Goal: Task Accomplishment & Management: Manage account settings

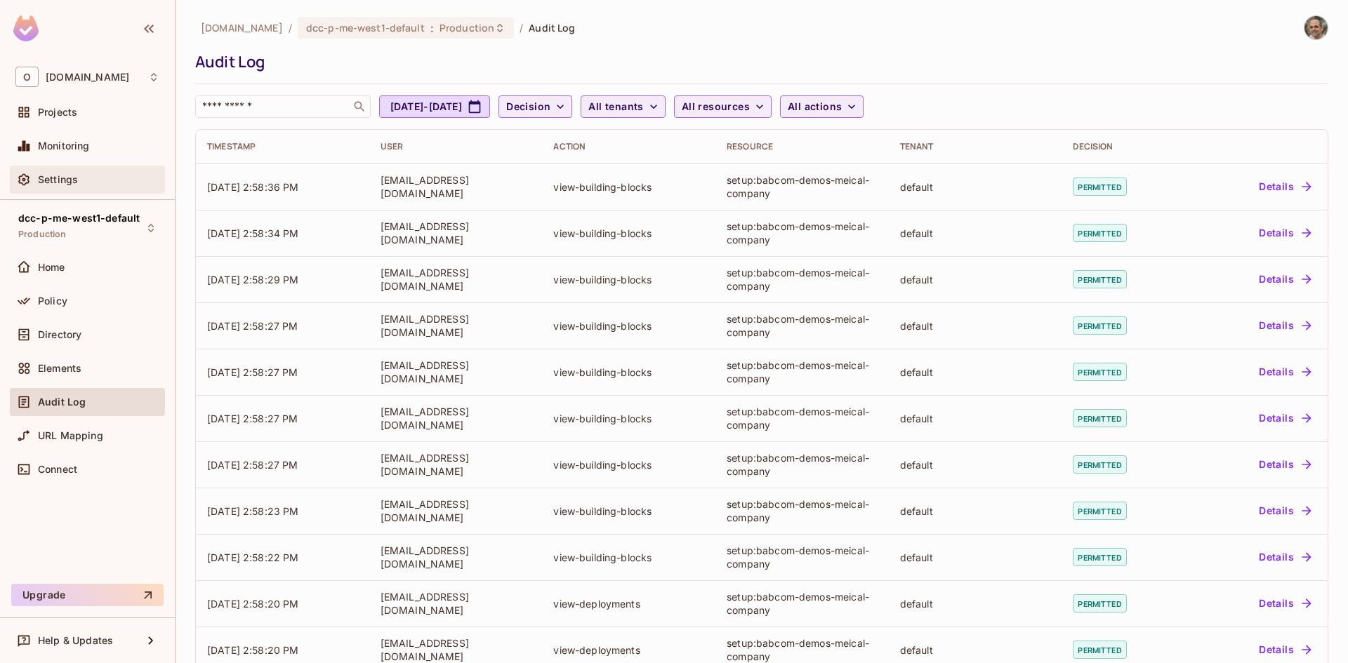
click at [57, 171] on div "Settings" at bounding box center [87, 180] width 155 height 28
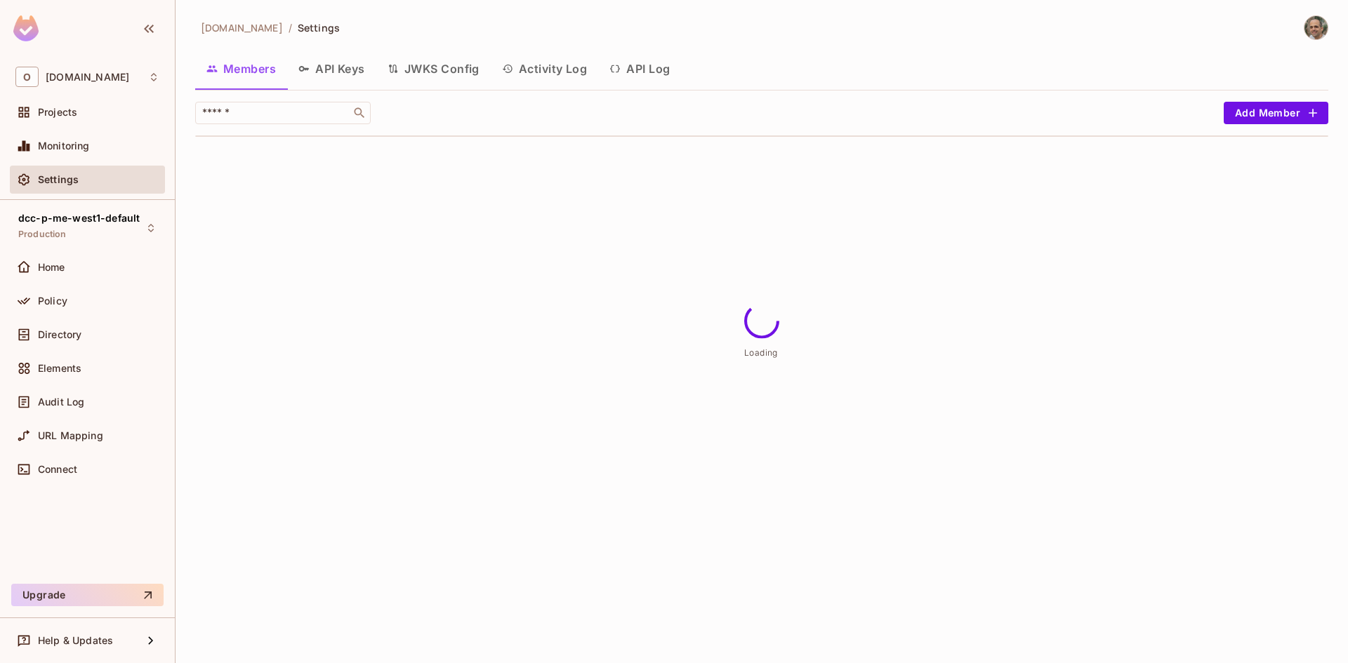
click at [567, 72] on button "Activity Log" at bounding box center [545, 68] width 108 height 35
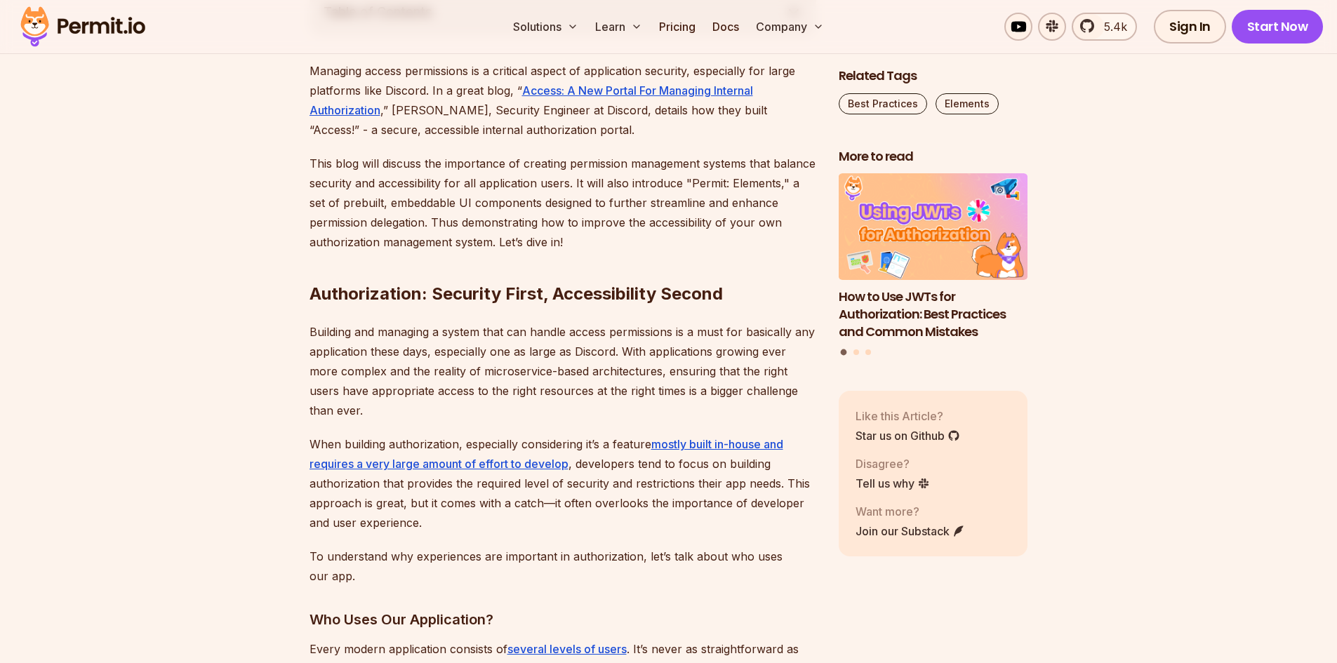
scroll to position [842, 0]
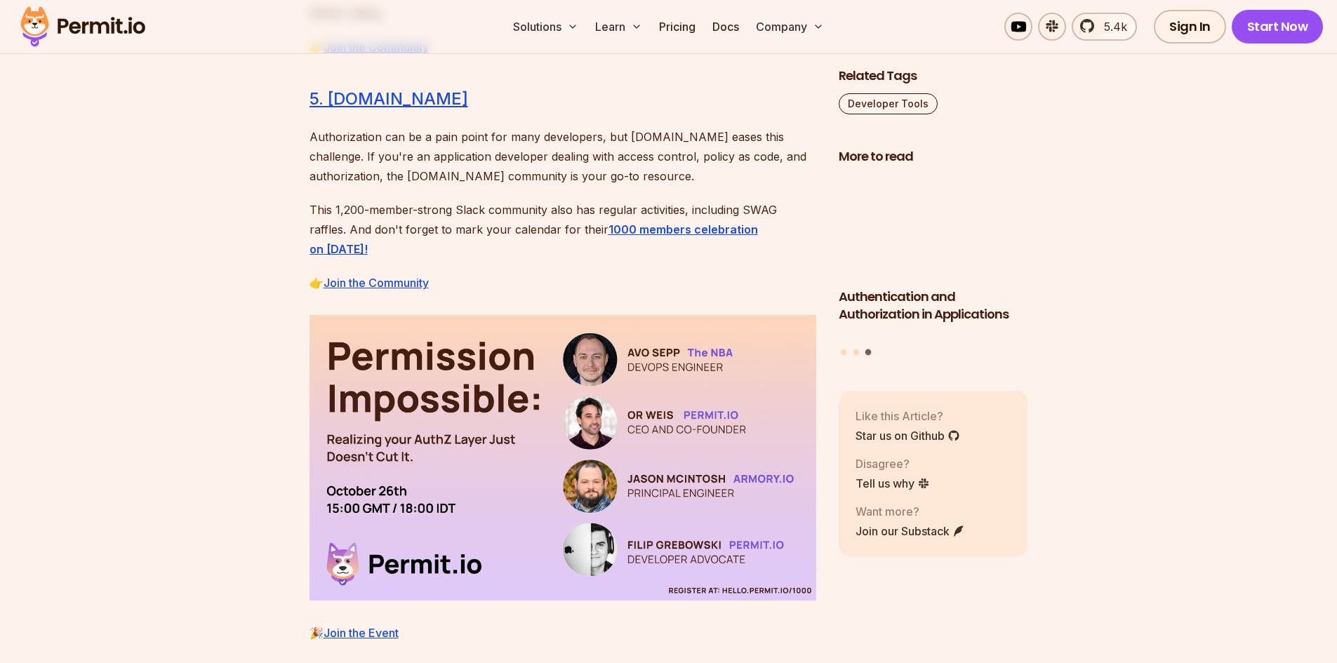
scroll to position [2737, 0]
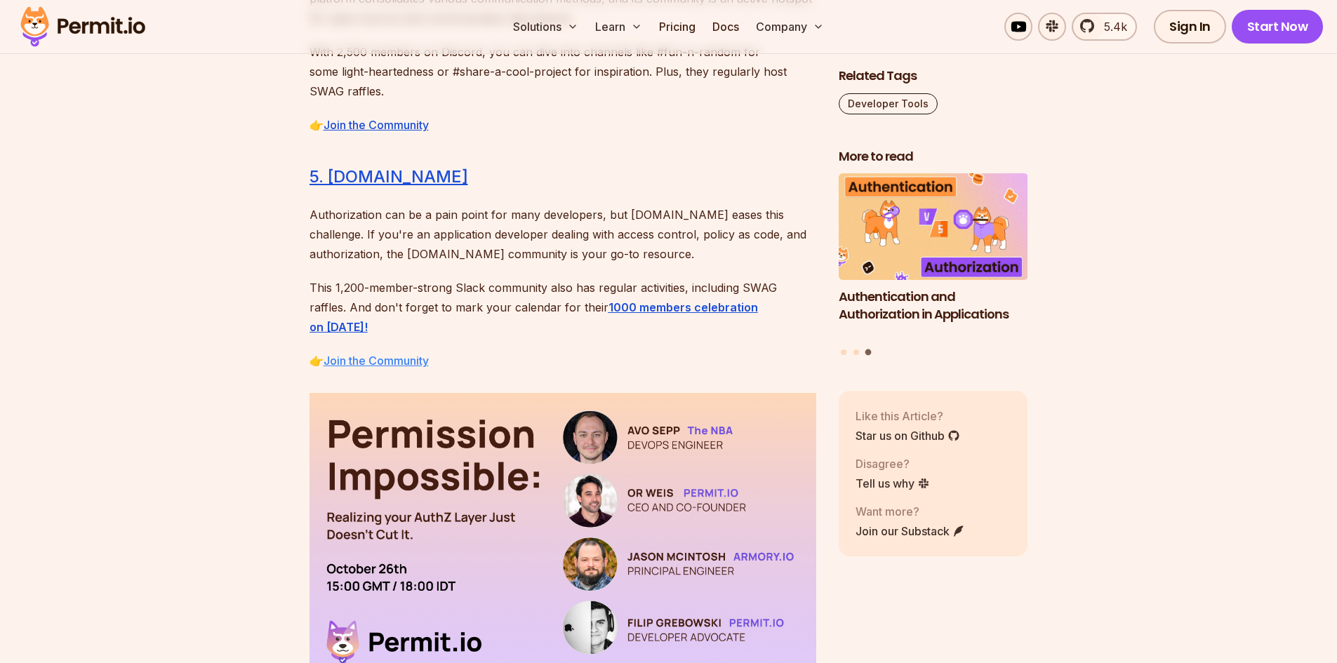
click at [395, 354] on link "Join the Community" at bounding box center [376, 361] width 105 height 14
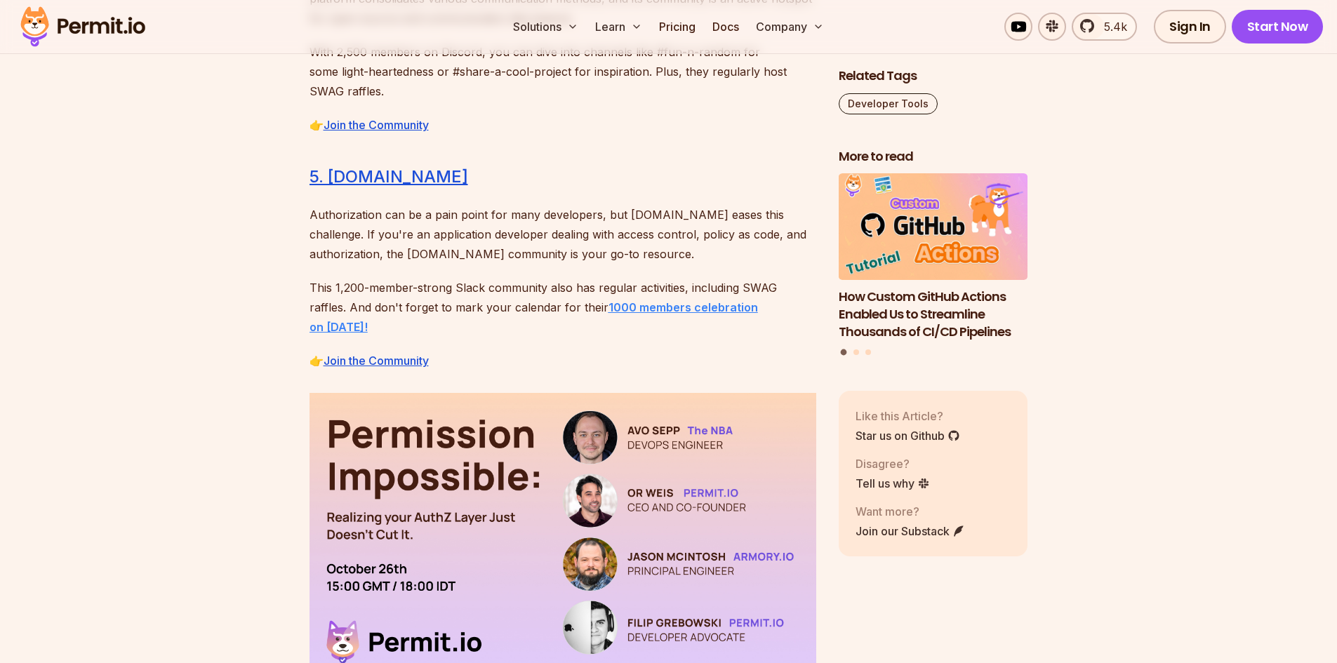
click at [653, 300] on strong "1000 members celebration on 26th October!" at bounding box center [534, 317] width 449 height 34
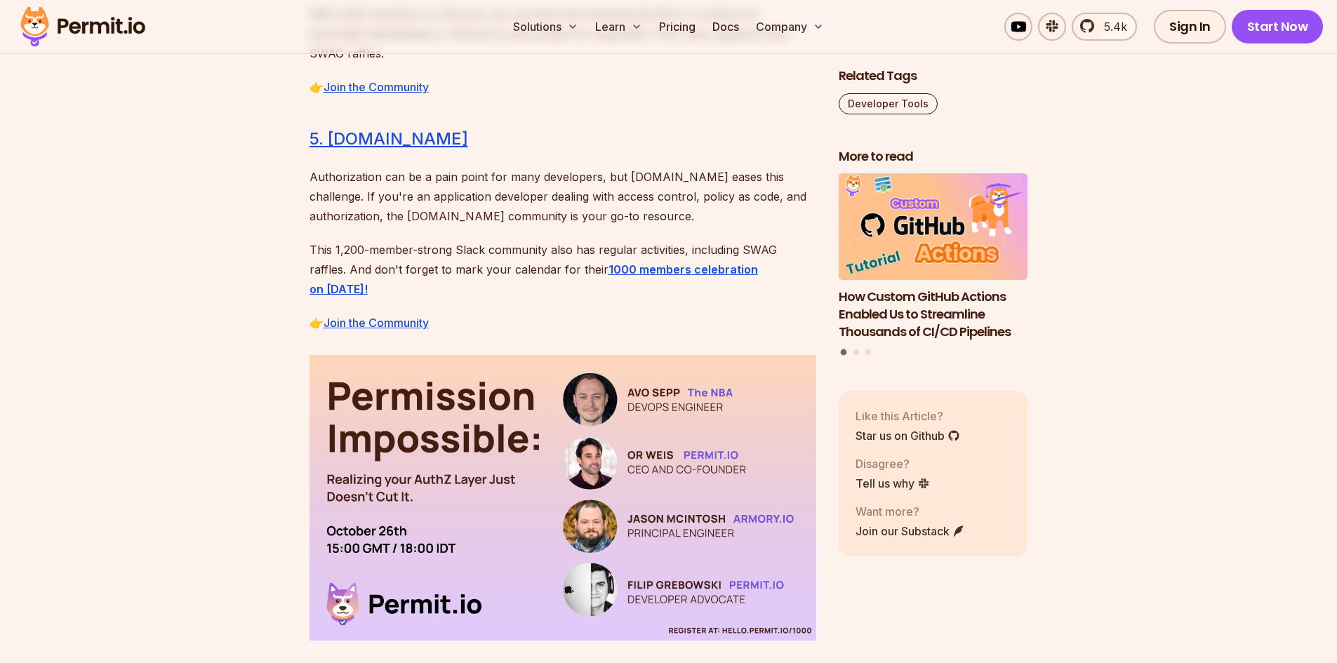
scroll to position [2878, 0]
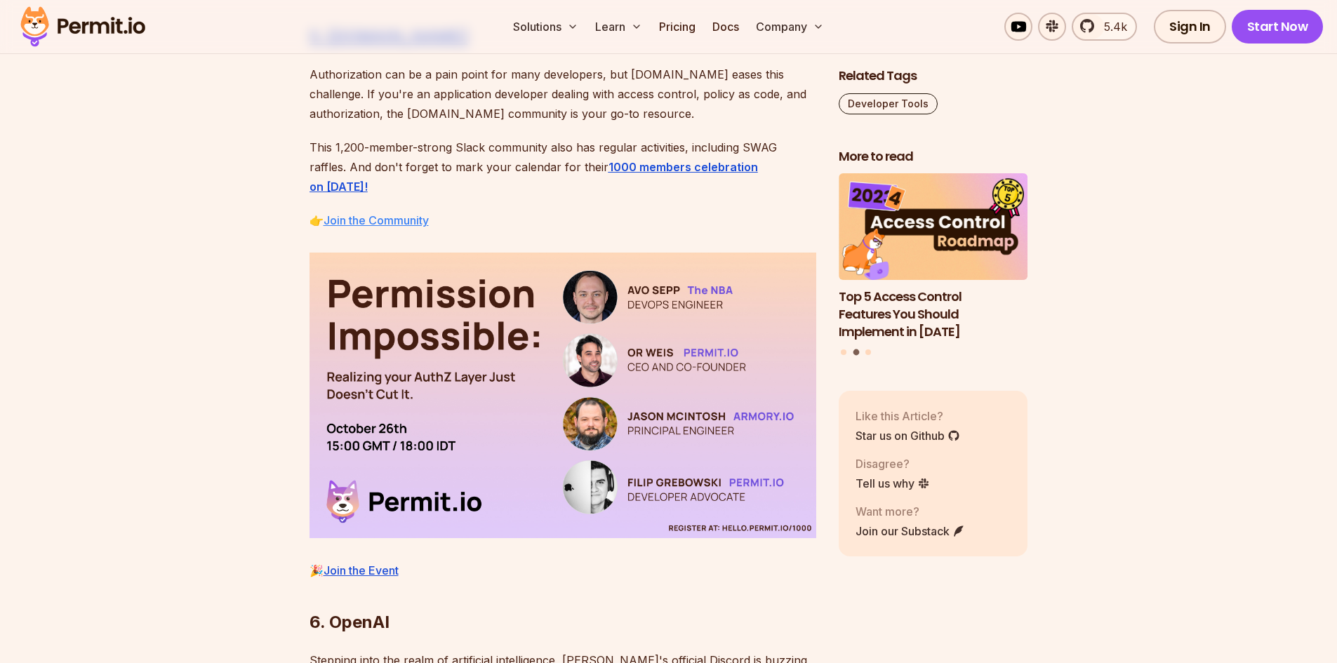
click at [372, 213] on link "Join the Community" at bounding box center [376, 220] width 105 height 14
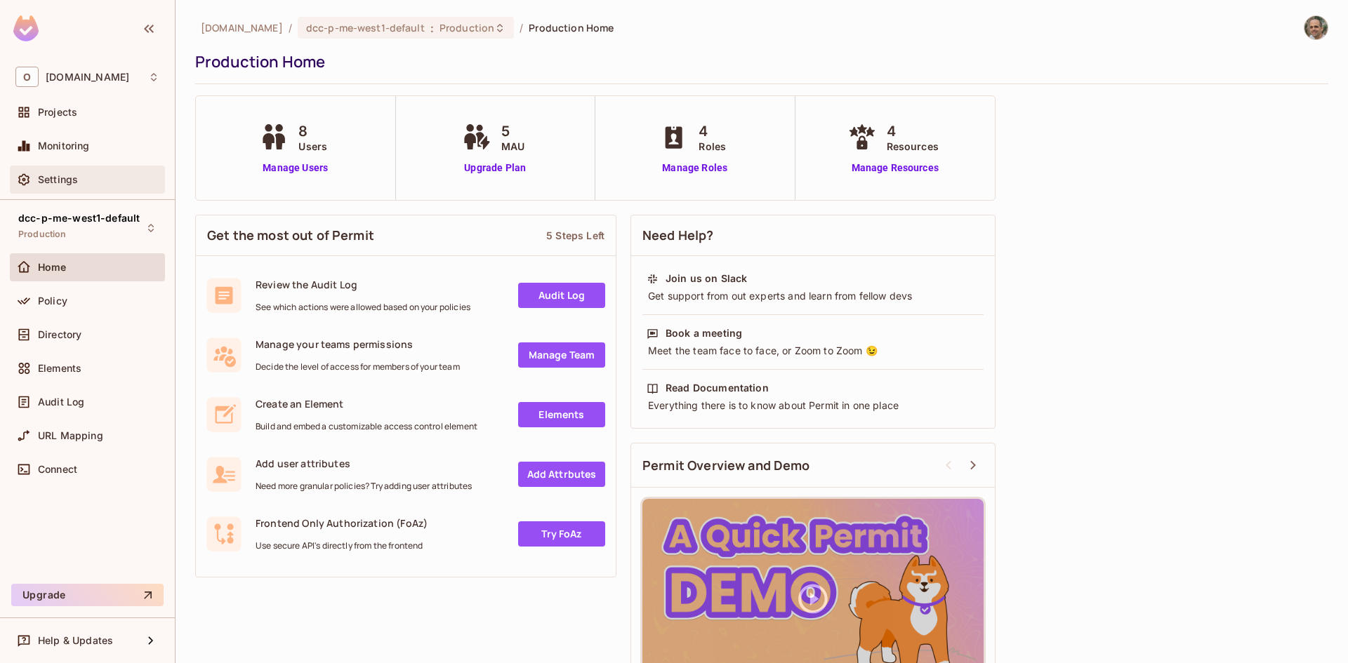
click at [71, 166] on div "Settings" at bounding box center [87, 180] width 155 height 28
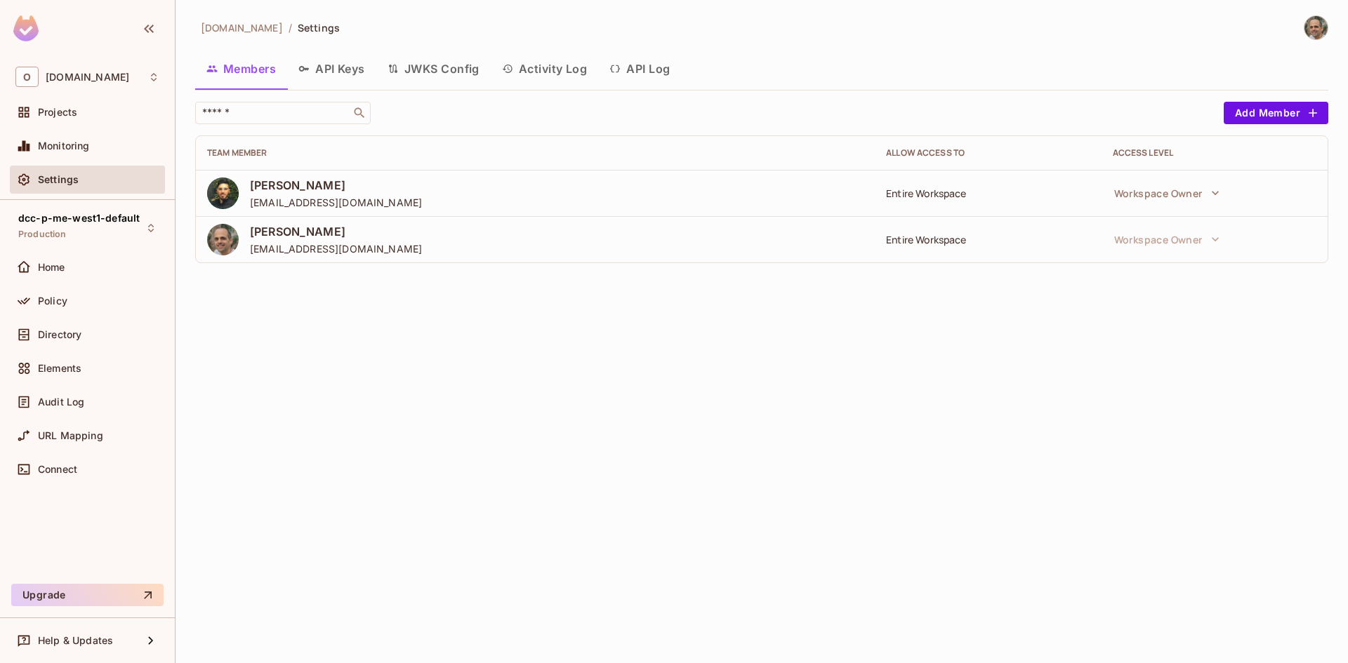
click at [557, 64] on button "Activity Log" at bounding box center [545, 68] width 108 height 35
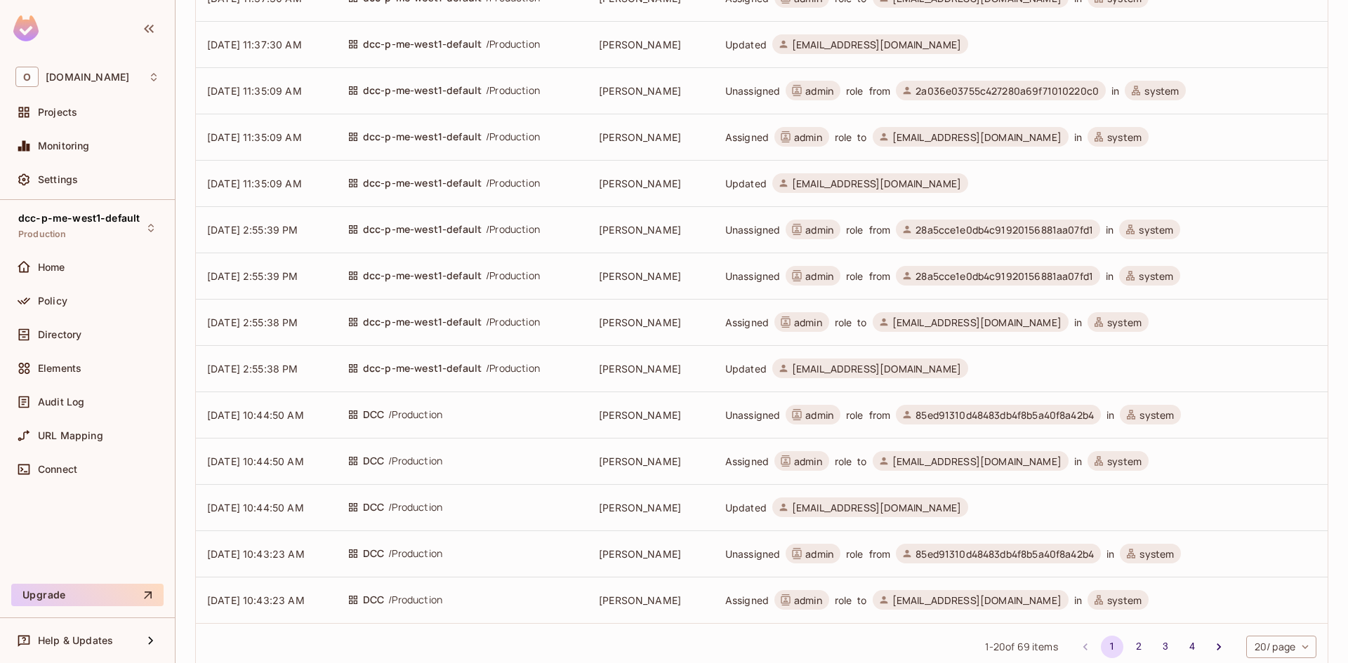
scroll to position [441, 0]
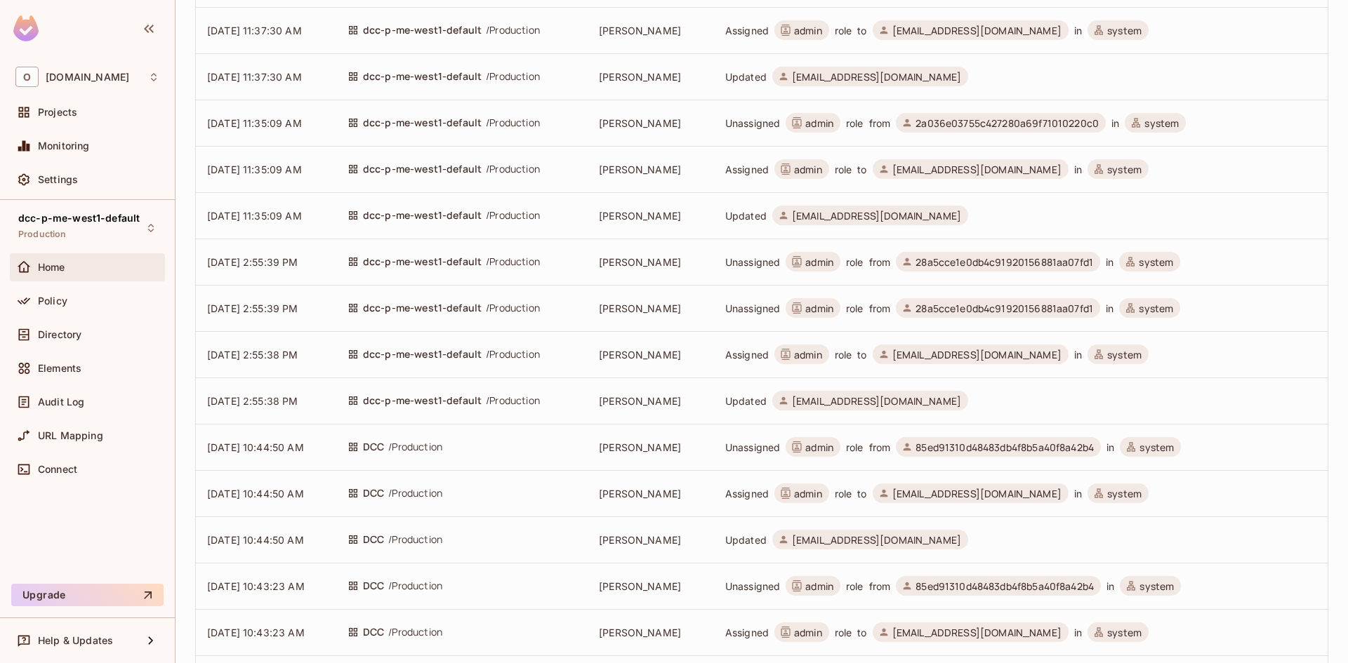
click at [61, 268] on span "Home" at bounding box center [51, 267] width 27 height 11
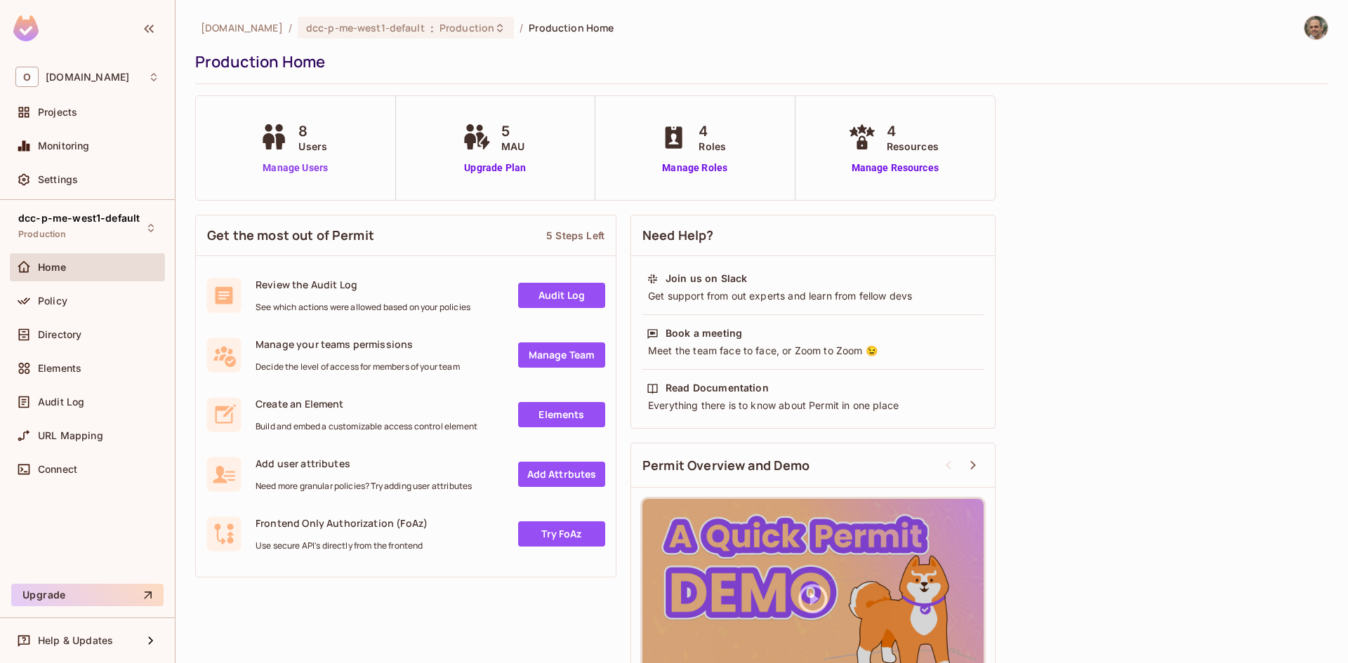
click at [281, 166] on link "Manage Users" at bounding box center [295, 168] width 78 height 15
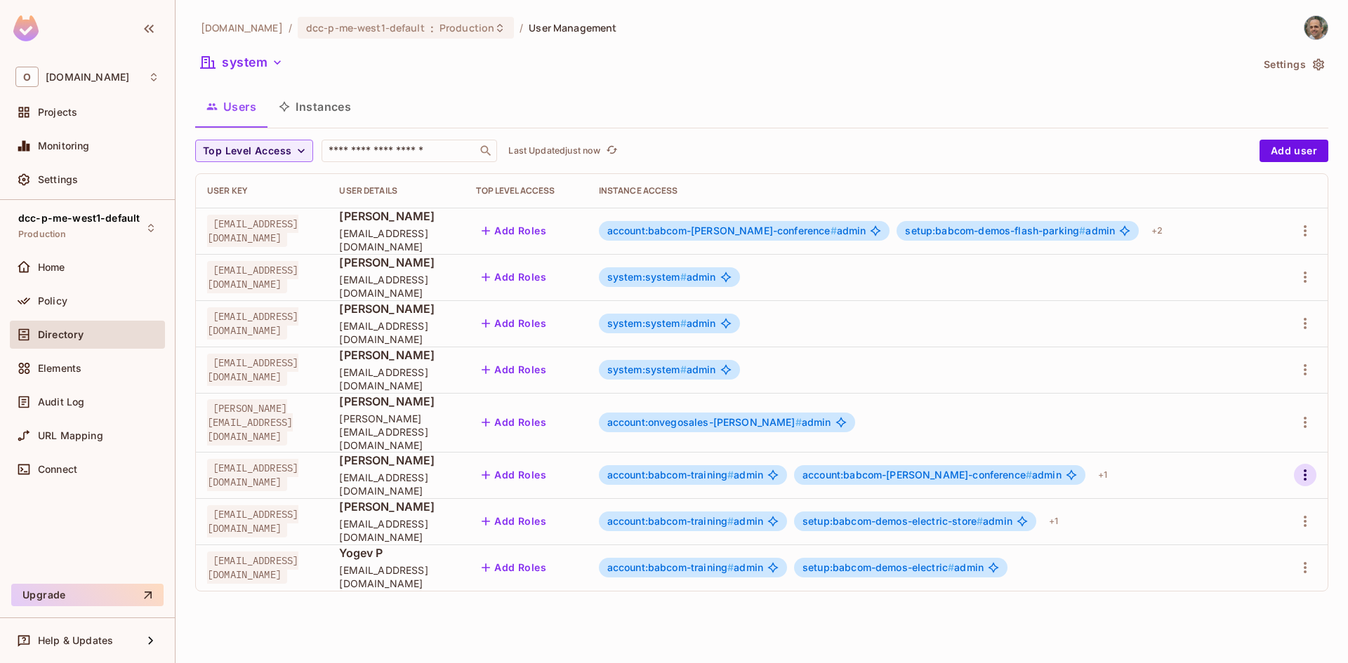
click at [1302, 467] on icon "button" at bounding box center [1304, 475] width 17 height 17
click at [1262, 496] on li "Edit" at bounding box center [1244, 494] width 124 height 31
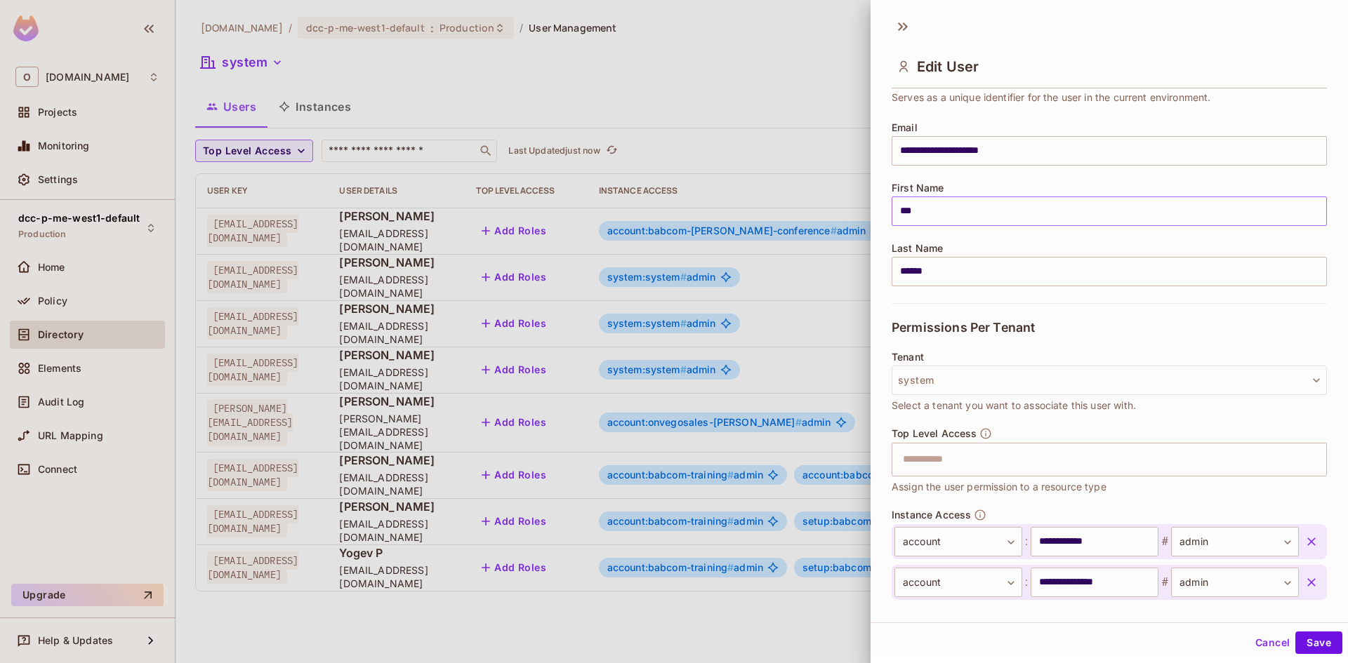
scroll to position [206, 0]
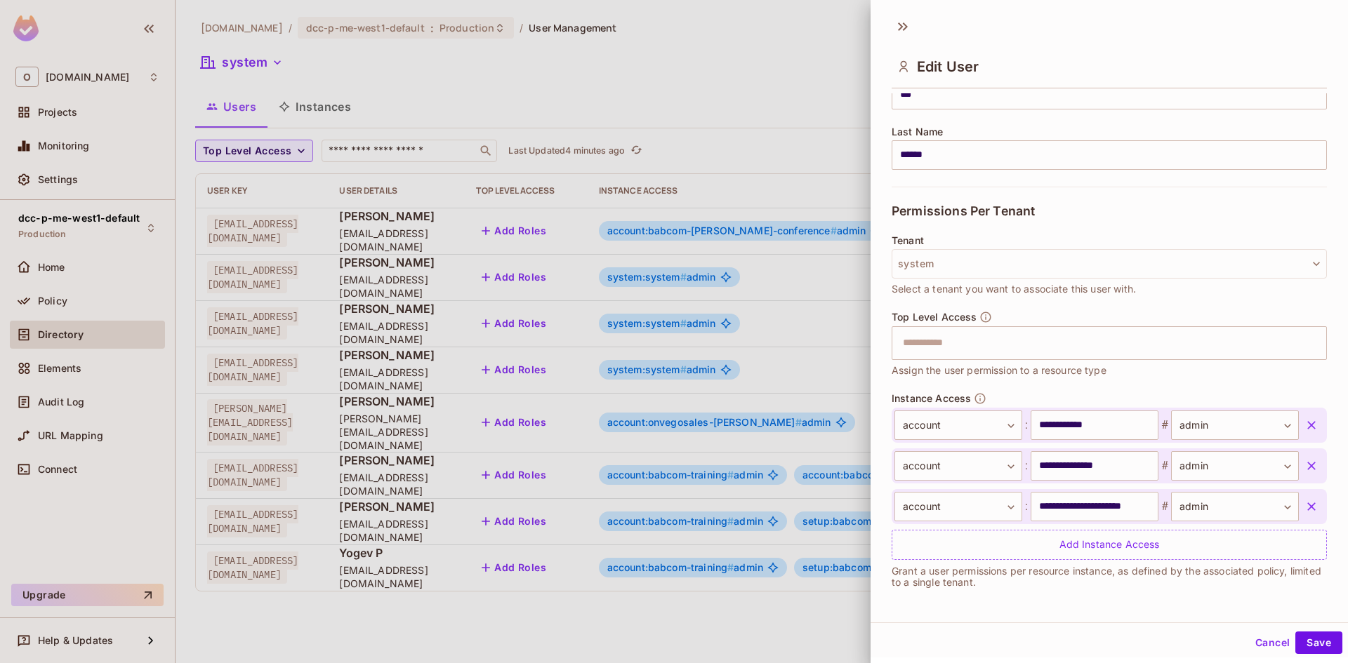
click at [572, 55] on div at bounding box center [674, 331] width 1348 height 663
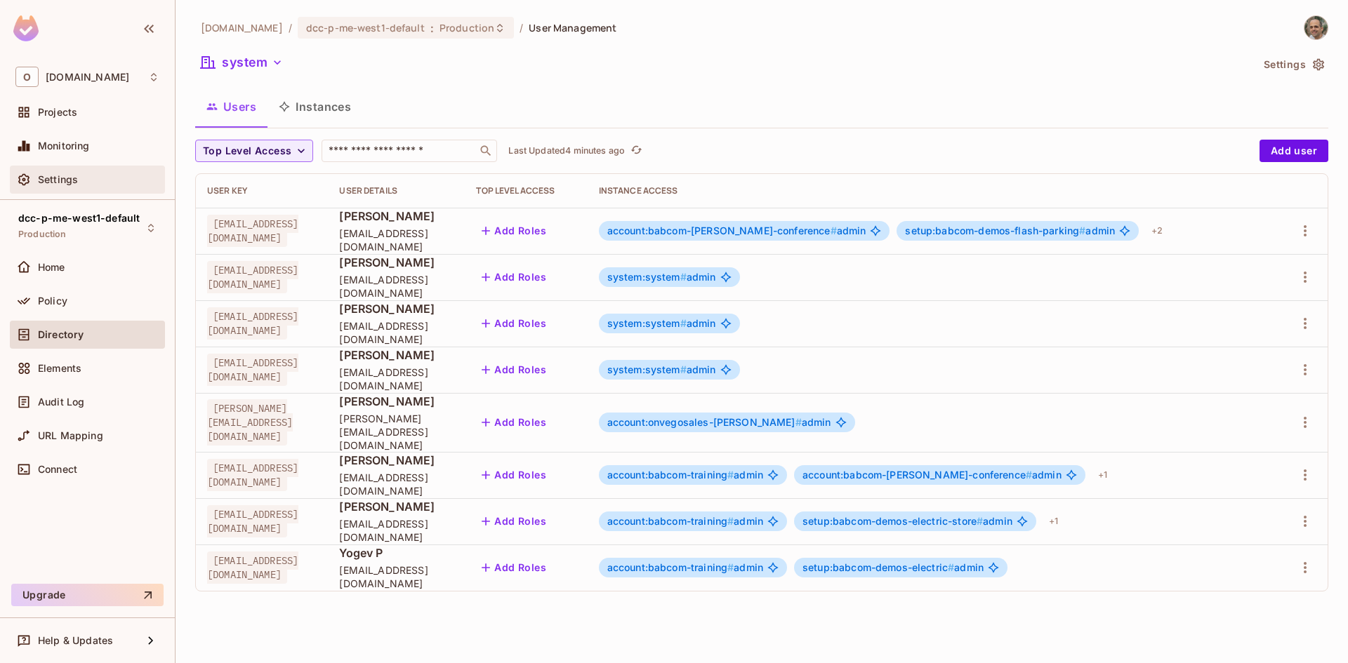
click at [53, 175] on span "Settings" at bounding box center [58, 179] width 40 height 11
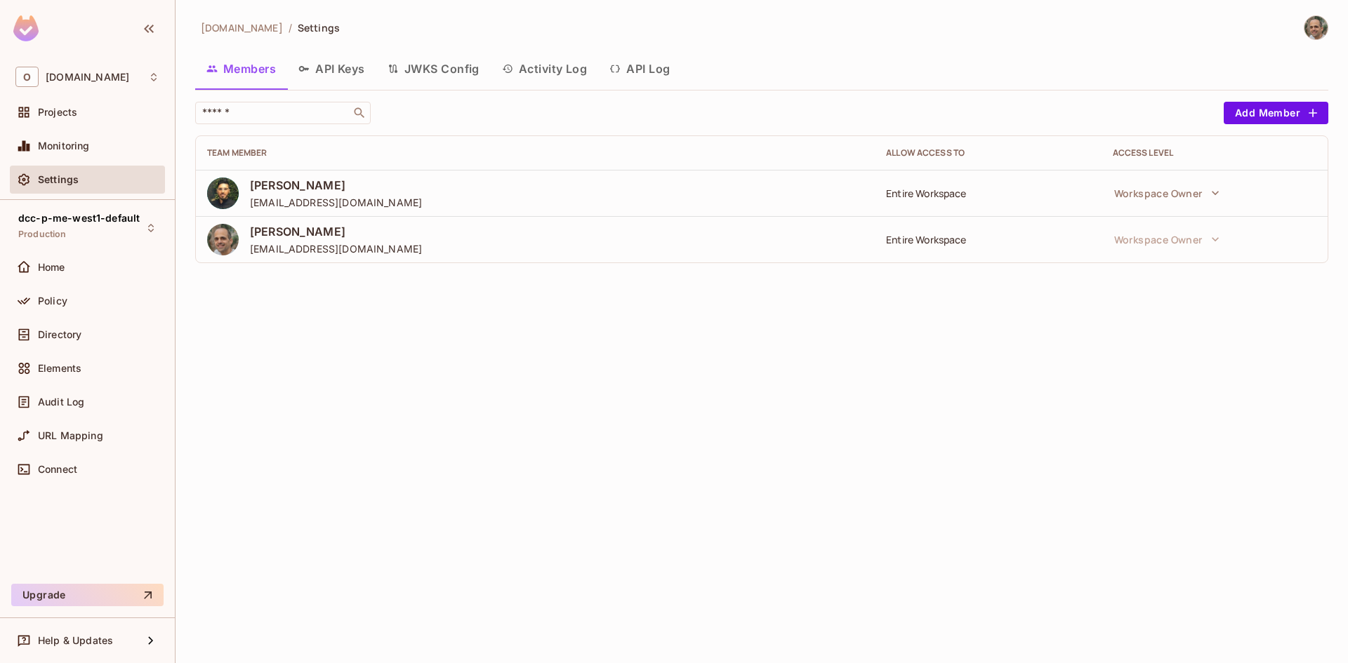
click at [532, 75] on button "Activity Log" at bounding box center [545, 68] width 108 height 35
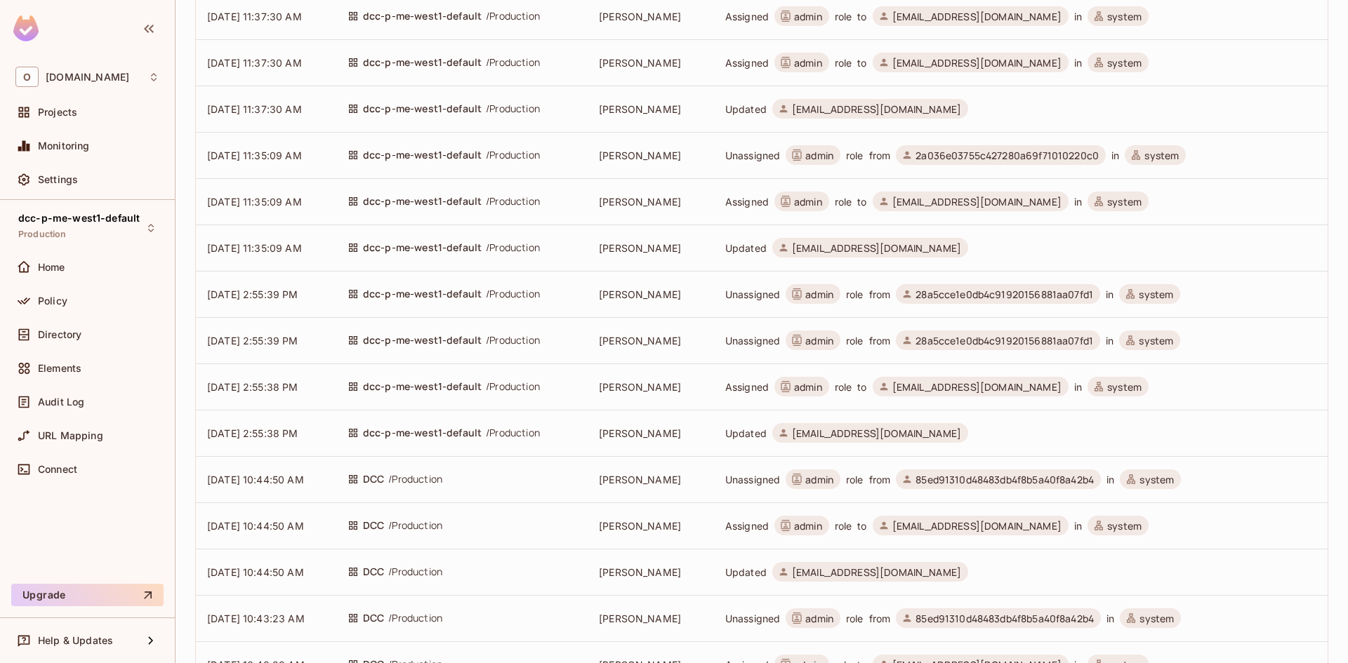
scroll to position [421, 0]
